Goal: Find specific page/section: Find specific page/section

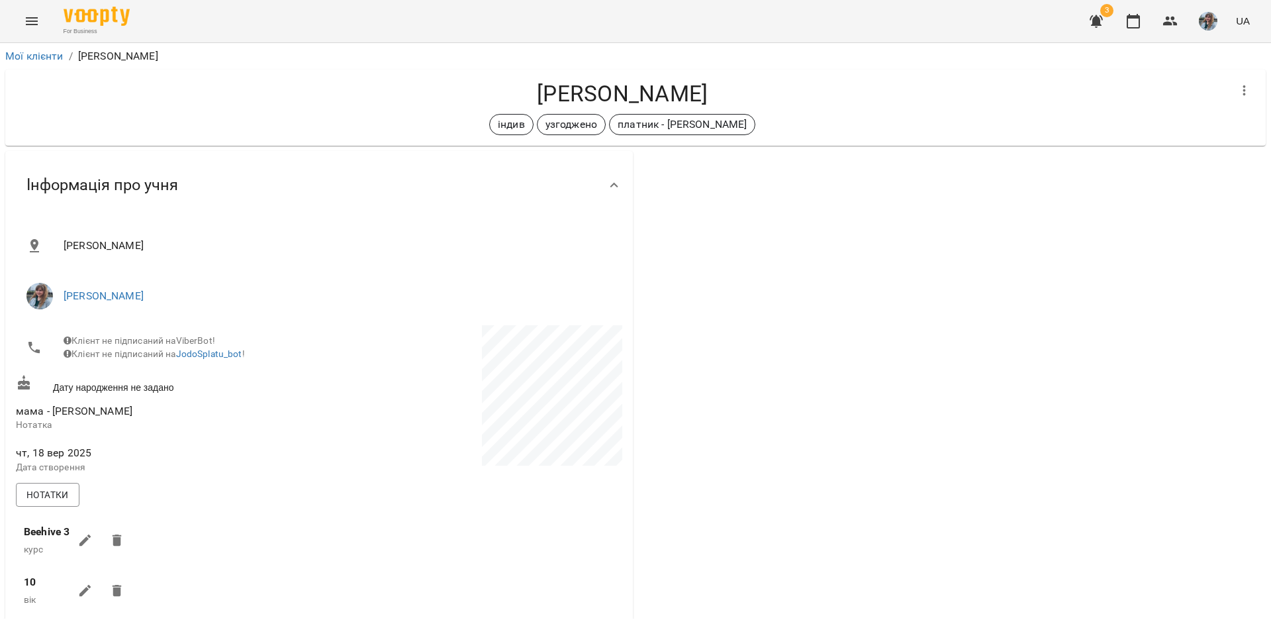
click at [1214, 26] on img "button" at bounding box center [1208, 21] width 19 height 19
click at [1199, 53] on span "[PERSON_NAME]" at bounding box center [1215, 50] width 84 height 16
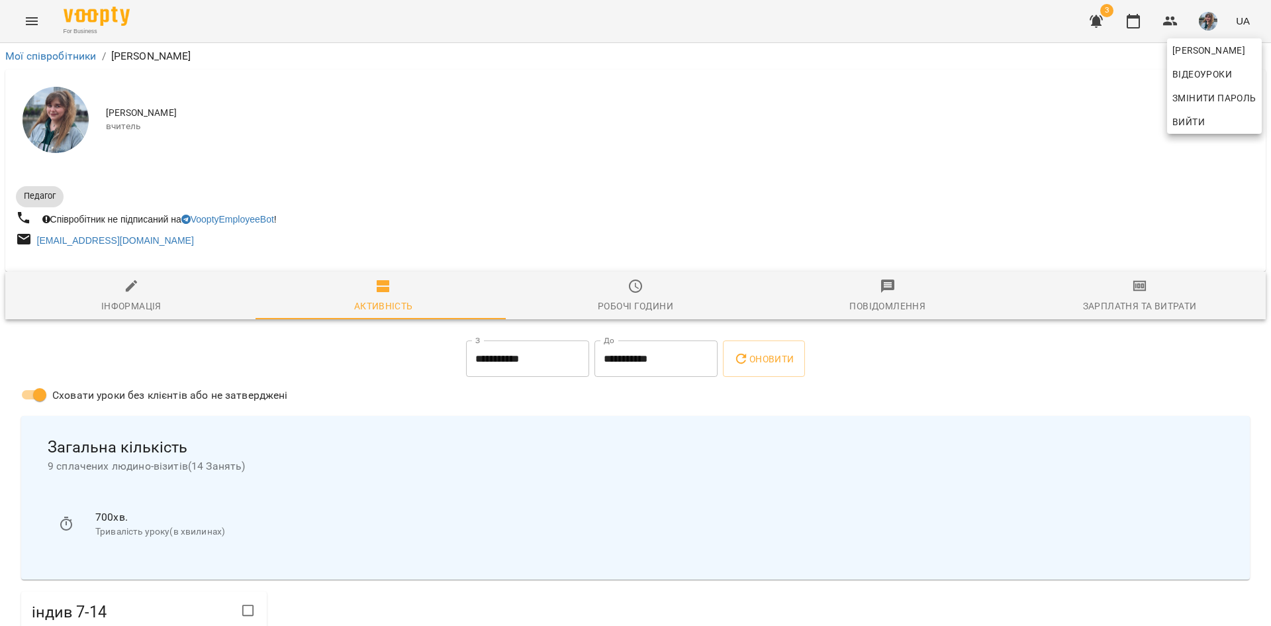
click at [66, 115] on div at bounding box center [635, 313] width 1271 height 626
click at [68, 126] on img at bounding box center [56, 120] width 66 height 66
click at [1101, 20] on icon "button" at bounding box center [1096, 21] width 13 height 13
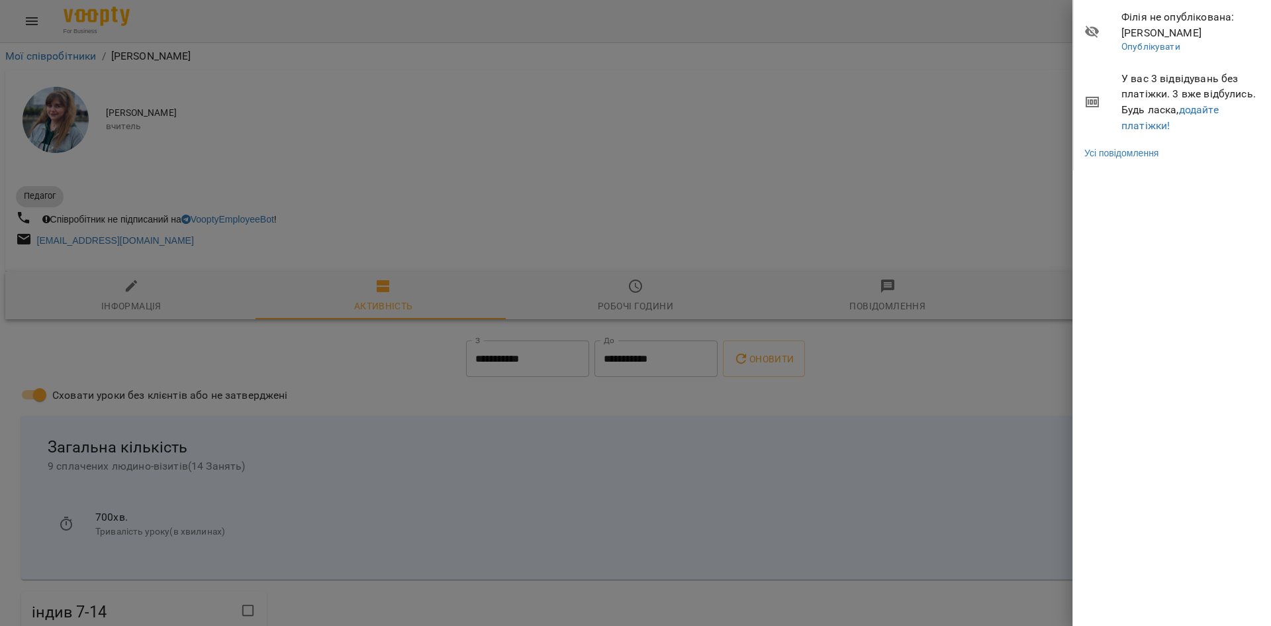
click at [996, 85] on div at bounding box center [635, 313] width 1271 height 626
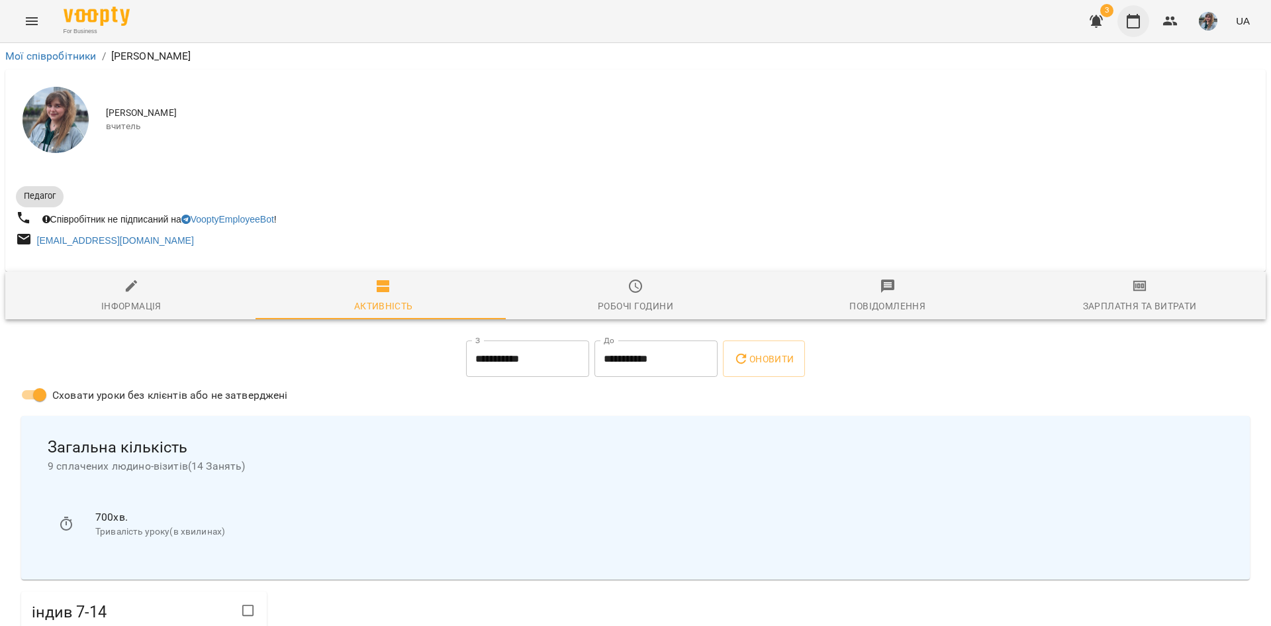
click at [1129, 17] on icon "button" at bounding box center [1133, 21] width 13 height 15
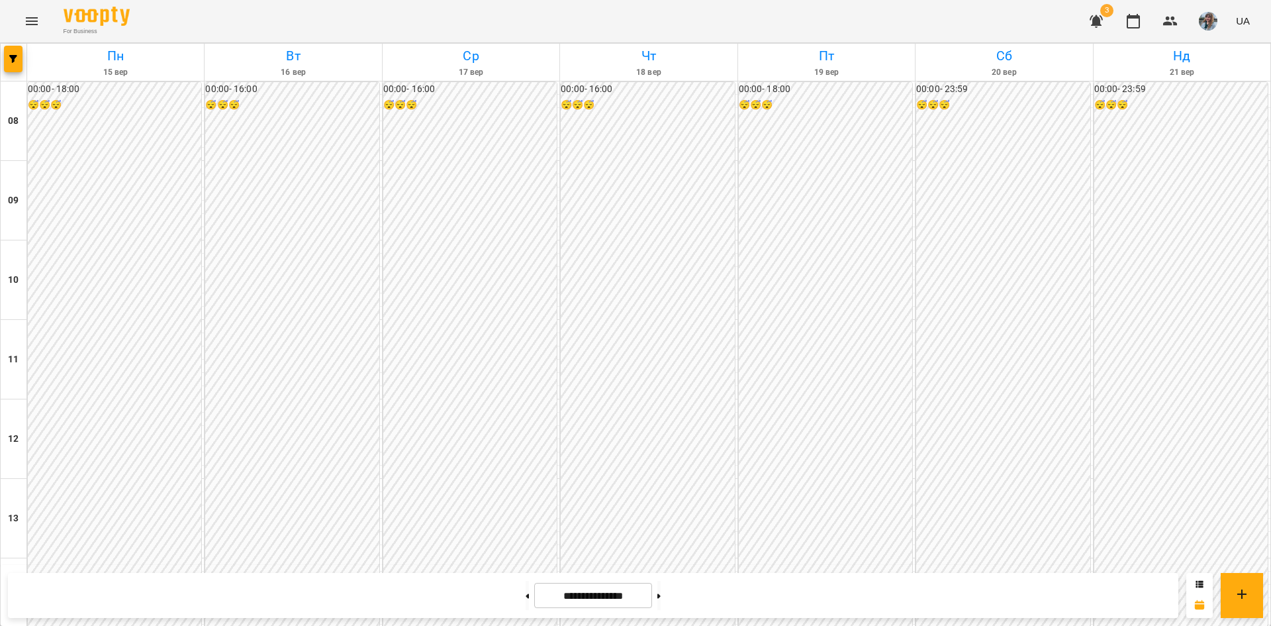
scroll to position [561, 0]
click at [24, 19] on icon "Menu" at bounding box center [32, 21] width 16 height 16
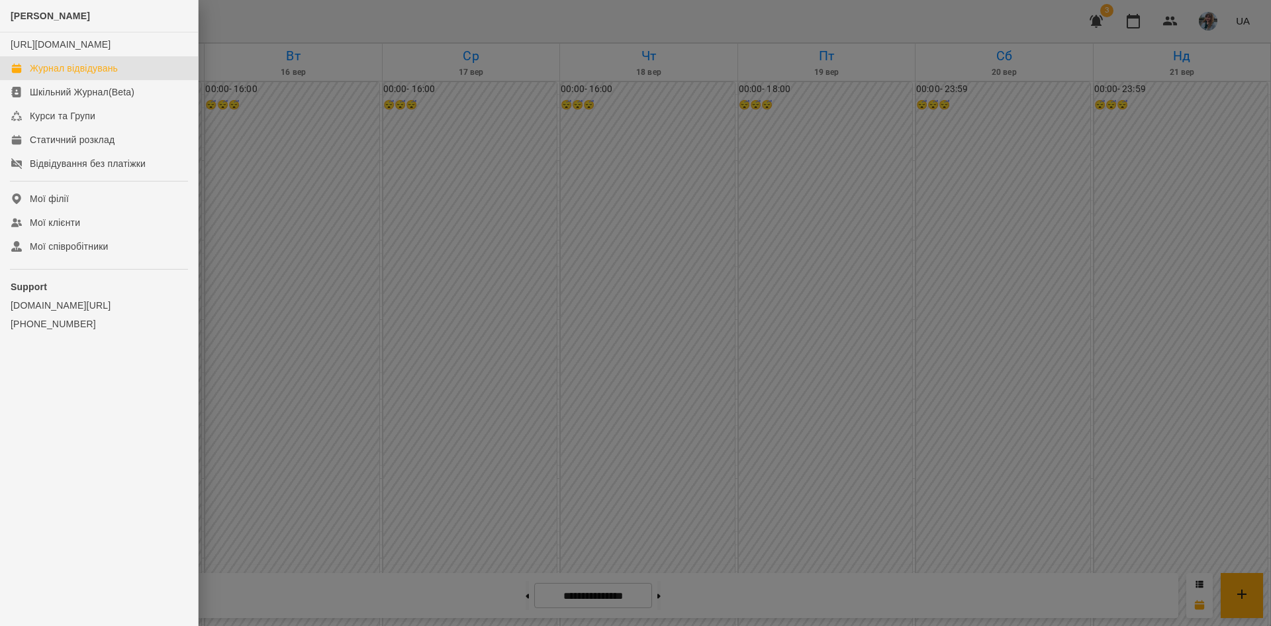
click at [65, 75] on div "Журнал відвідувань" at bounding box center [74, 68] width 88 height 13
